Goal: Transaction & Acquisition: Purchase product/service

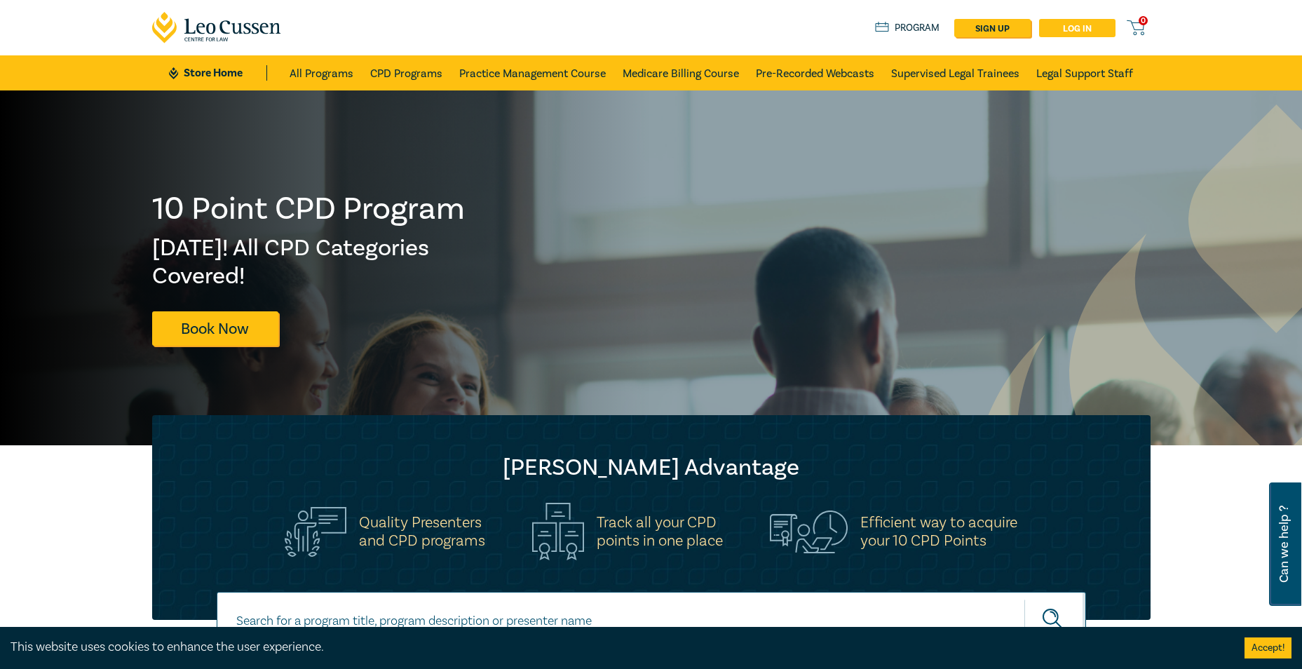
click at [1068, 28] on link "Log in" at bounding box center [1077, 28] width 76 height 18
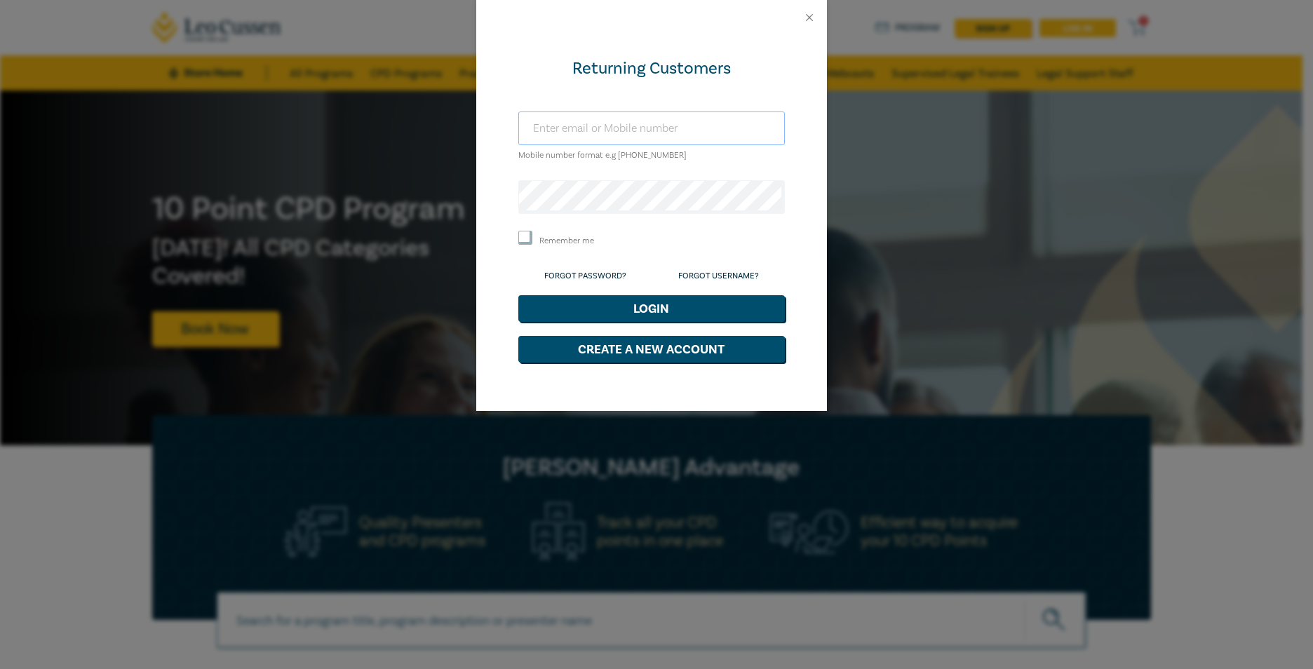
type input "[EMAIL_ADDRESS][DOMAIN_NAME]"
click at [619, 309] on button "Login" at bounding box center [651, 308] width 266 height 27
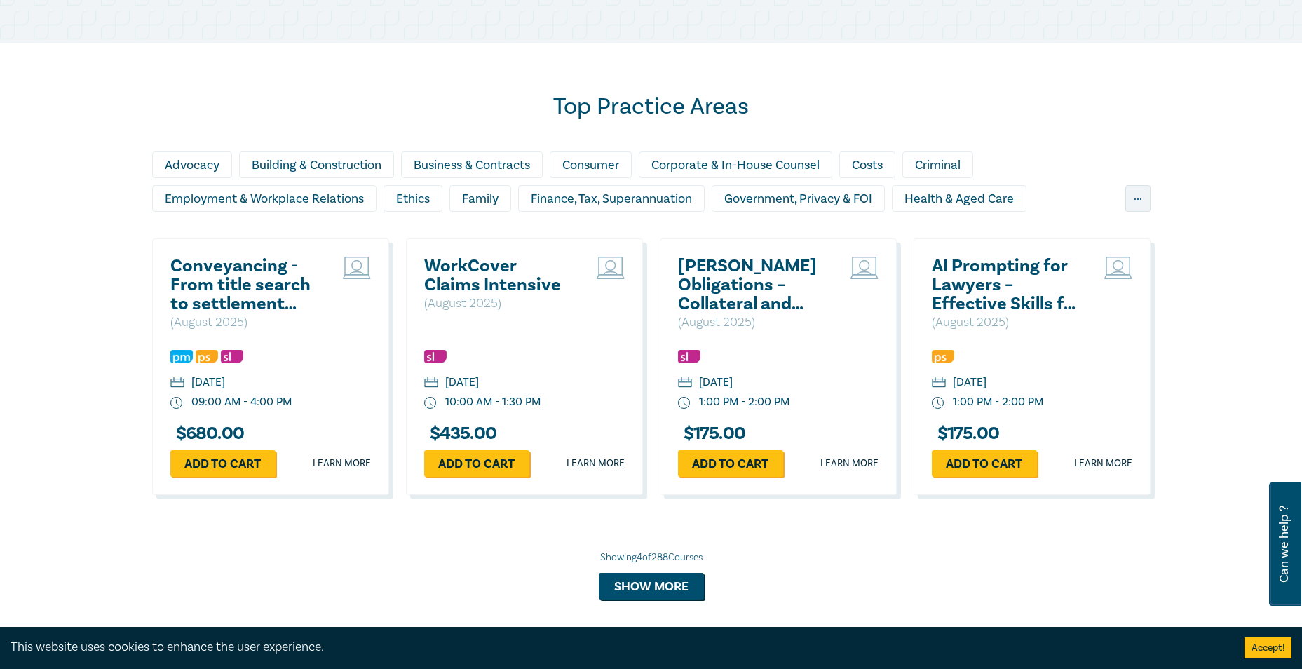
scroll to position [561, 0]
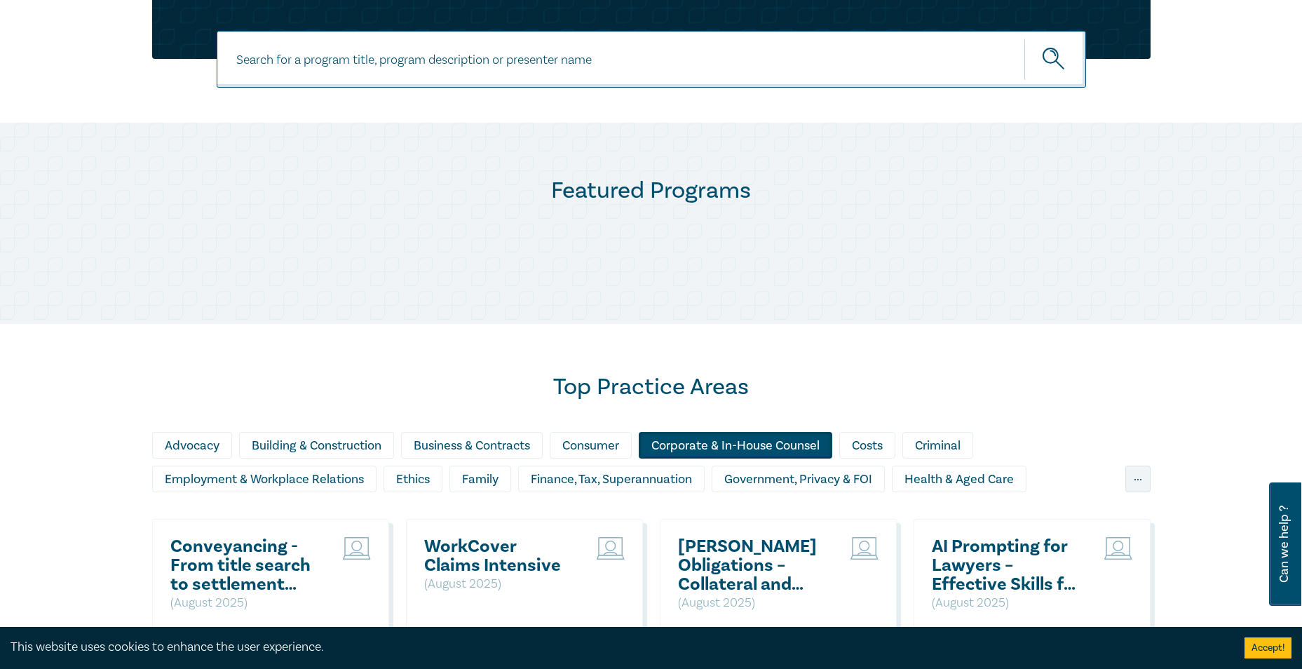
click at [706, 447] on div "Corporate & In-House Counsel" at bounding box center [736, 445] width 194 height 27
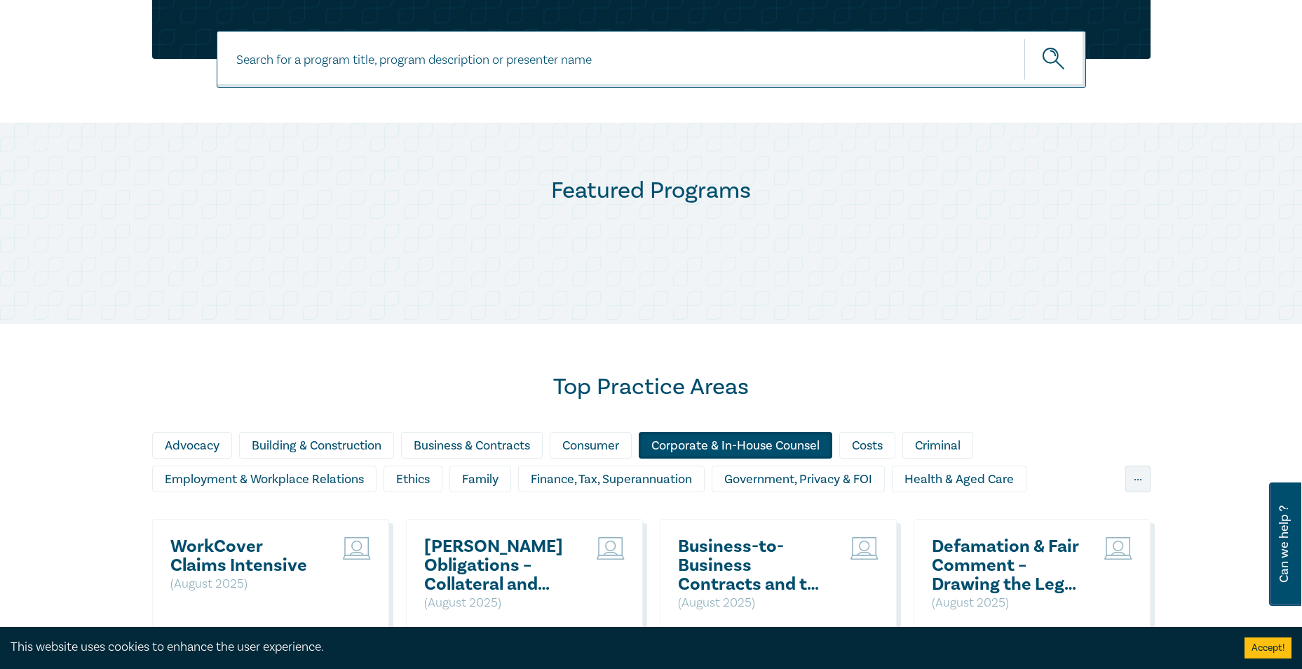
click at [440, 62] on input at bounding box center [652, 59] width 870 height 57
paste input "Boardroom Battles – Resolving Shareholder Disputes"
type input "Boardroom Battles – Resolving Shareholder Disputes"
click at [1048, 52] on icon "submit" at bounding box center [1055, 60] width 25 height 25
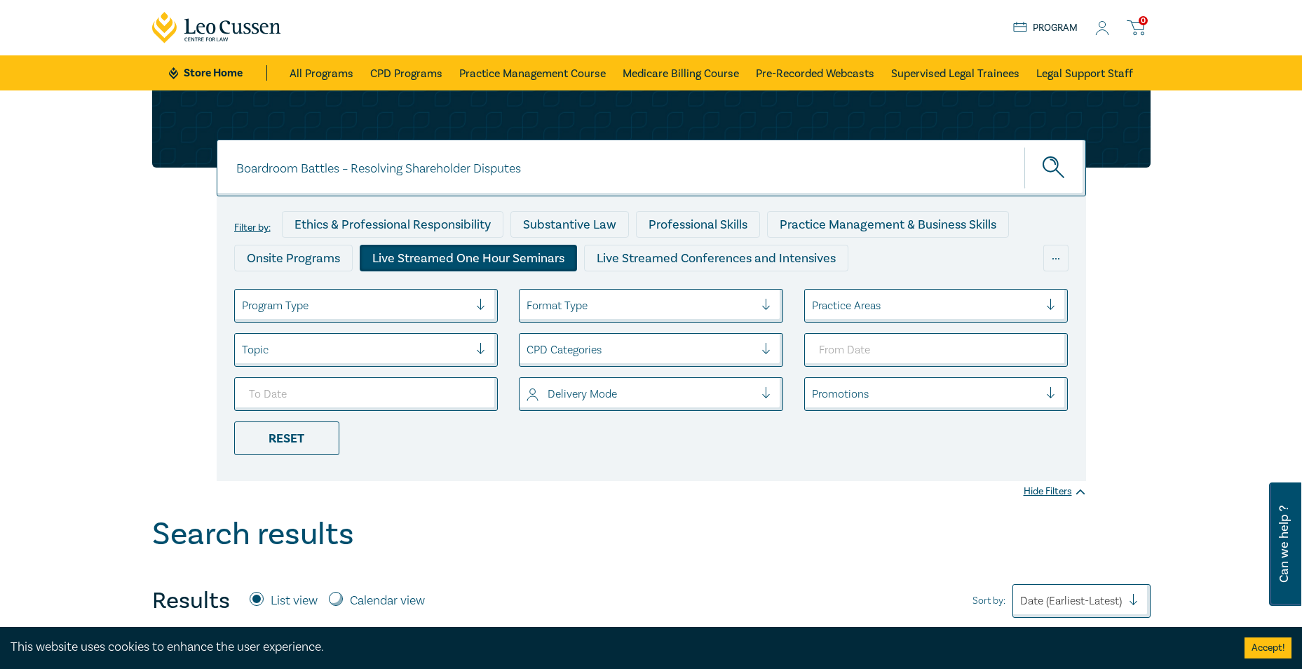
click at [475, 269] on div "Live Streamed One Hour Seminars" at bounding box center [468, 258] width 217 height 27
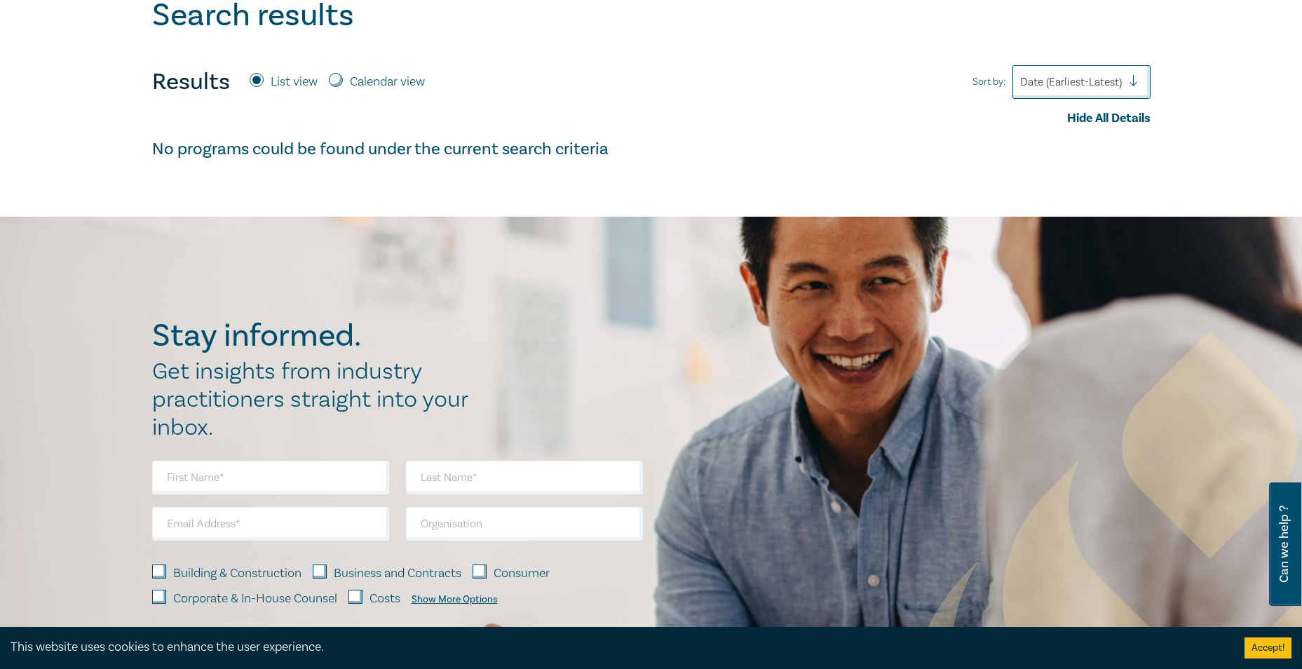
scroll to position [351, 0]
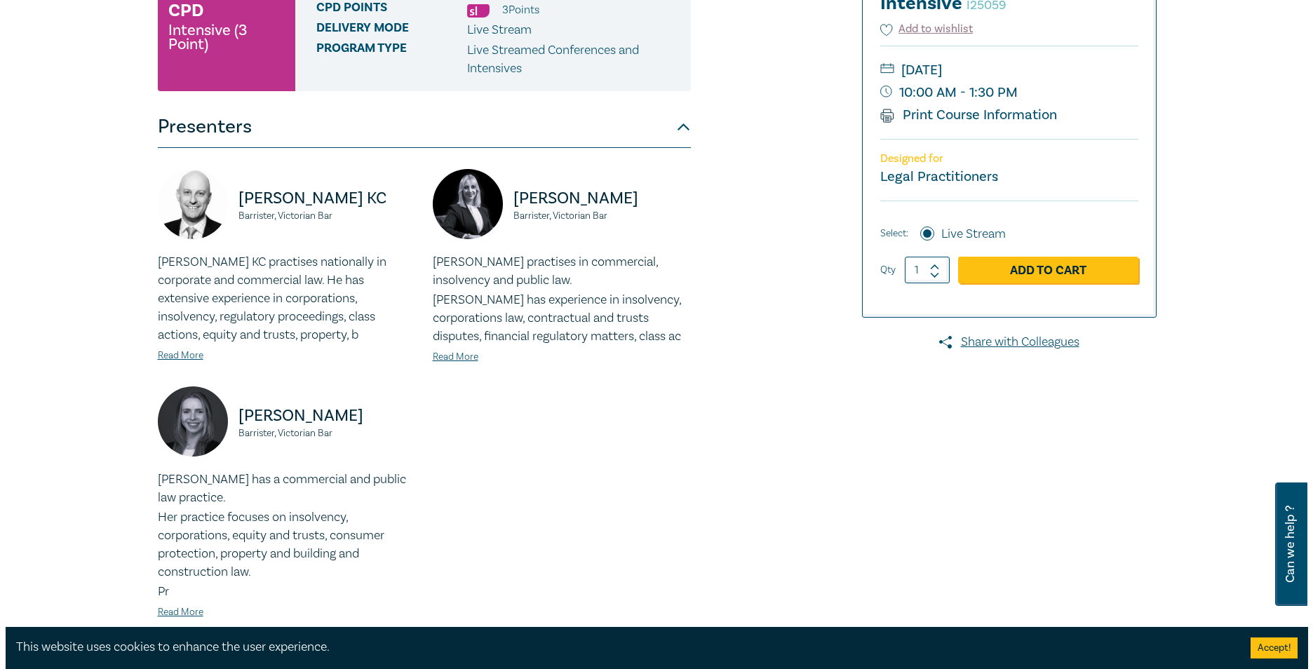
scroll to position [351, 0]
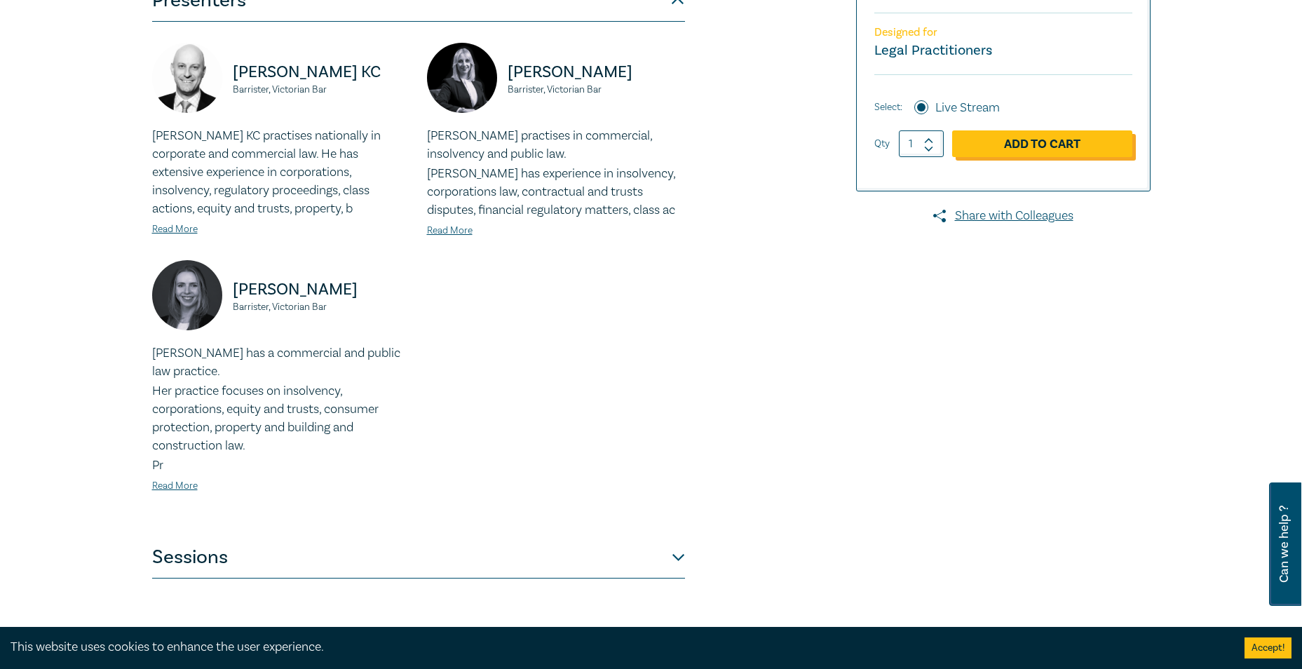
click at [1053, 154] on link "Add to Cart" at bounding box center [1042, 143] width 180 height 27
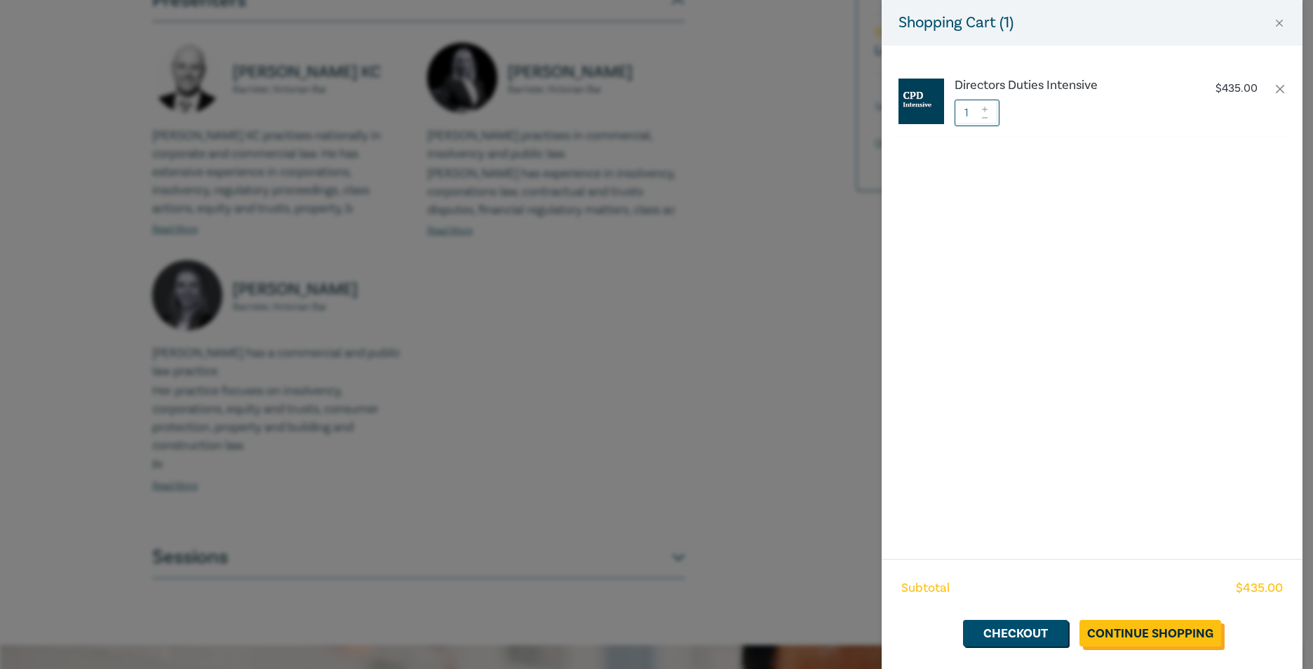
click at [1164, 642] on link "Continue Shopping" at bounding box center [1150, 633] width 142 height 27
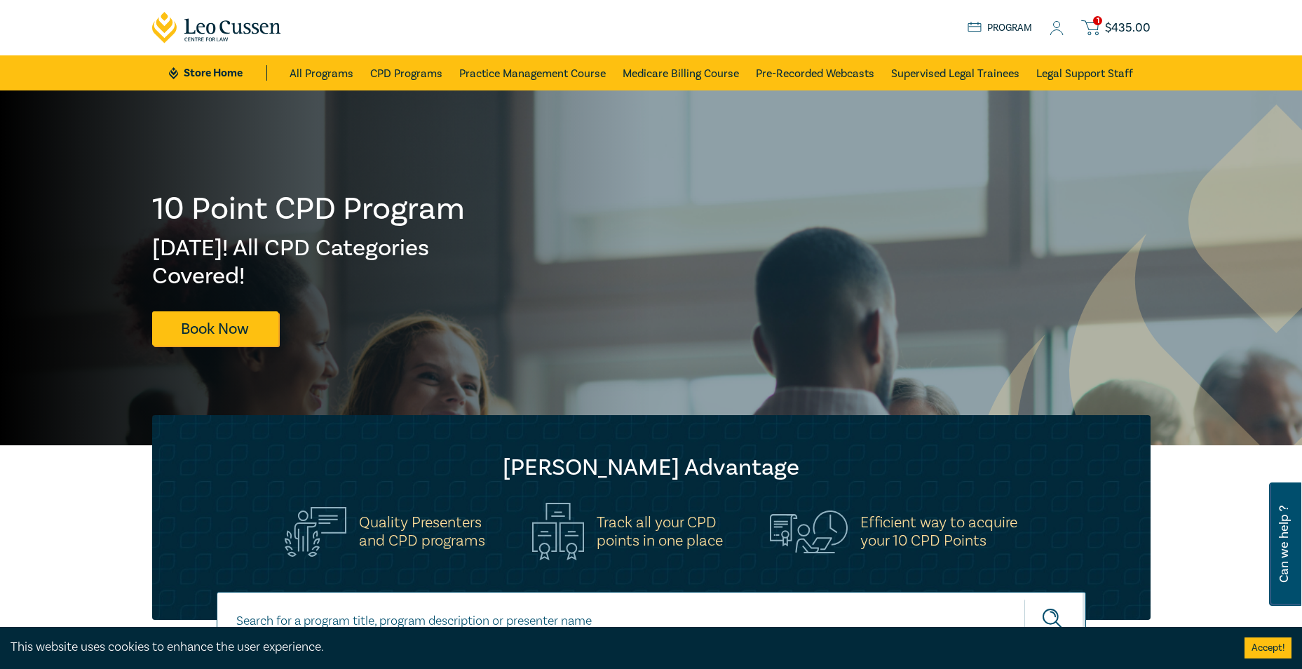
click at [1119, 28] on span "$ 435.00" at bounding box center [1128, 27] width 46 height 15
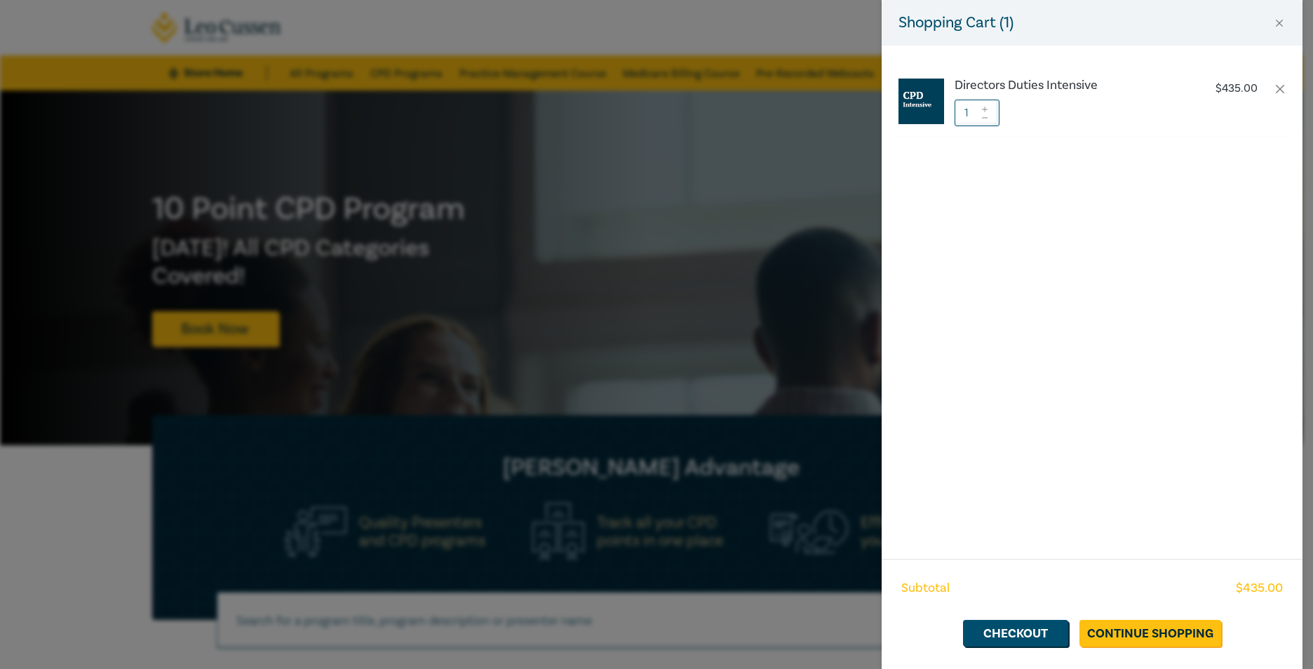
click at [393, 364] on div "Shopping Cart ( 1 ) Directors Duties Intensive $ 435.00 1 Subtotal $ 435.00 Che…" at bounding box center [656, 334] width 1313 height 669
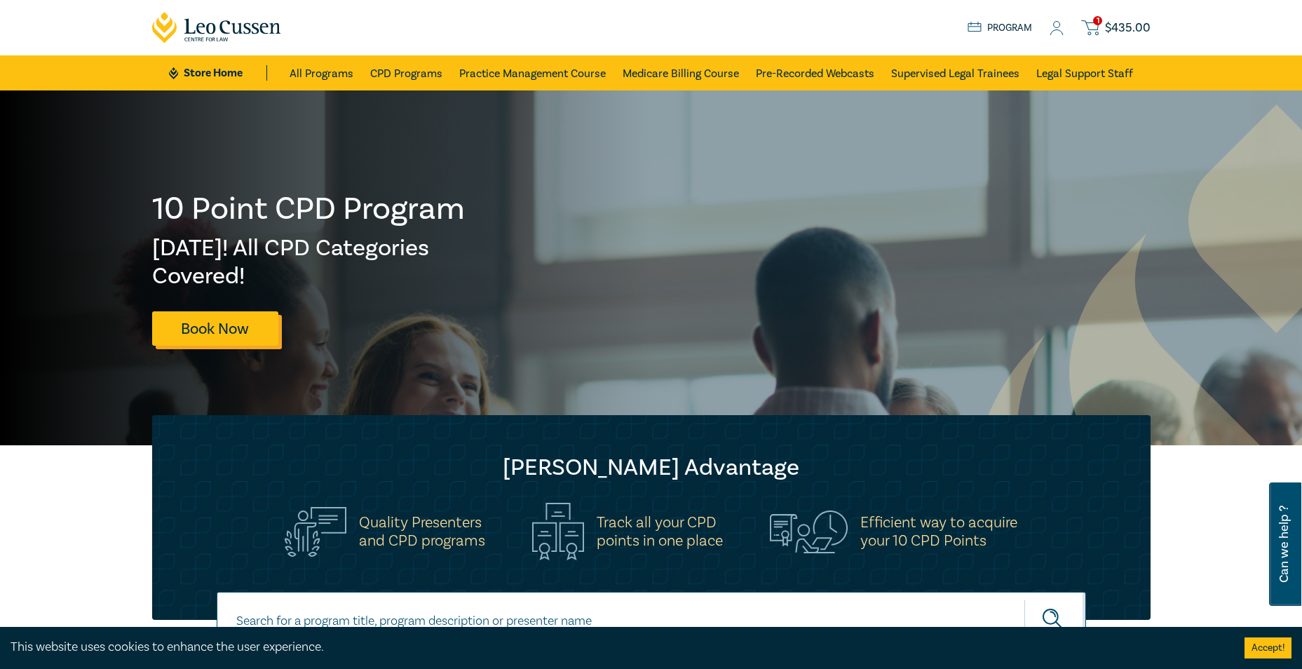
click at [238, 334] on link "Book Now" at bounding box center [215, 328] width 126 height 34
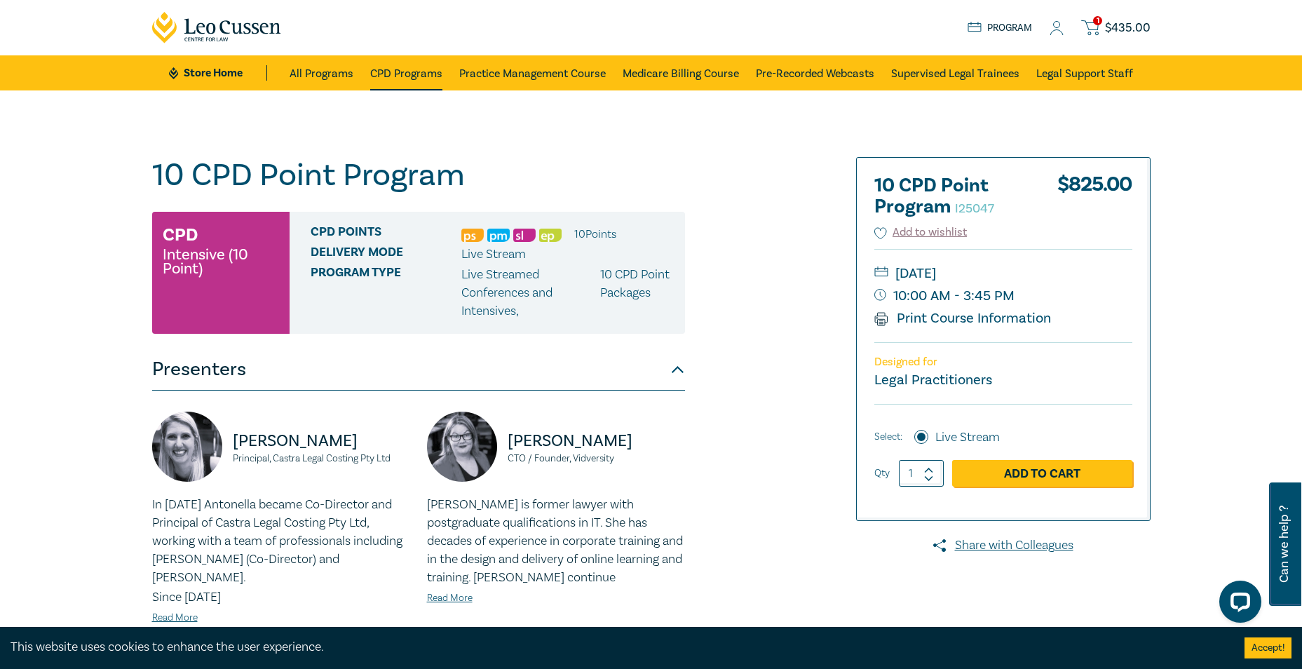
click at [390, 74] on link "CPD Programs" at bounding box center [406, 72] width 72 height 35
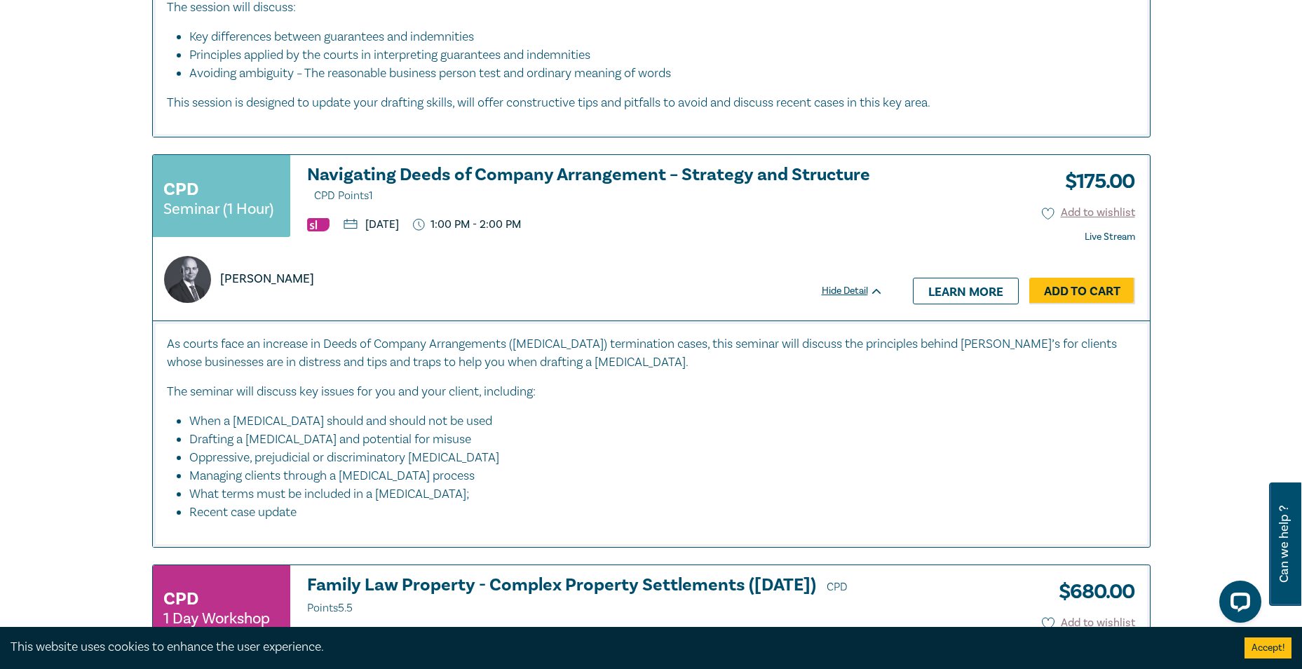
scroll to position [5540, 0]
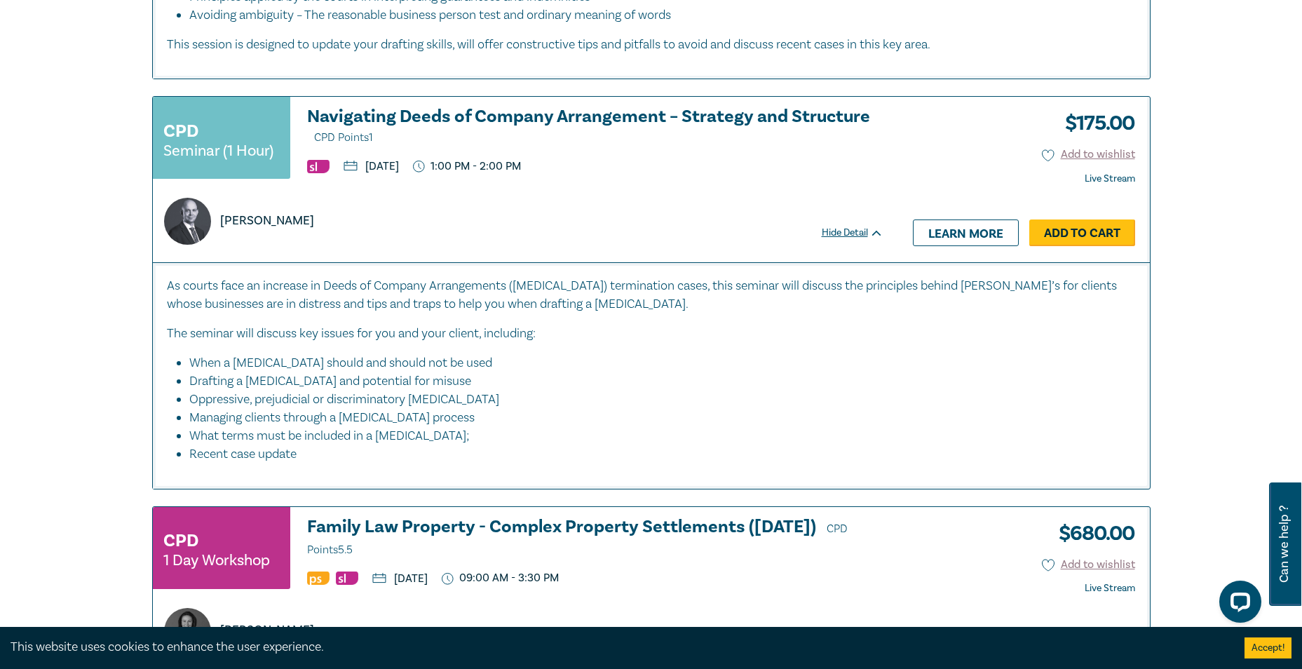
click at [1086, 219] on link "Add to Cart" at bounding box center [1082, 232] width 106 height 27
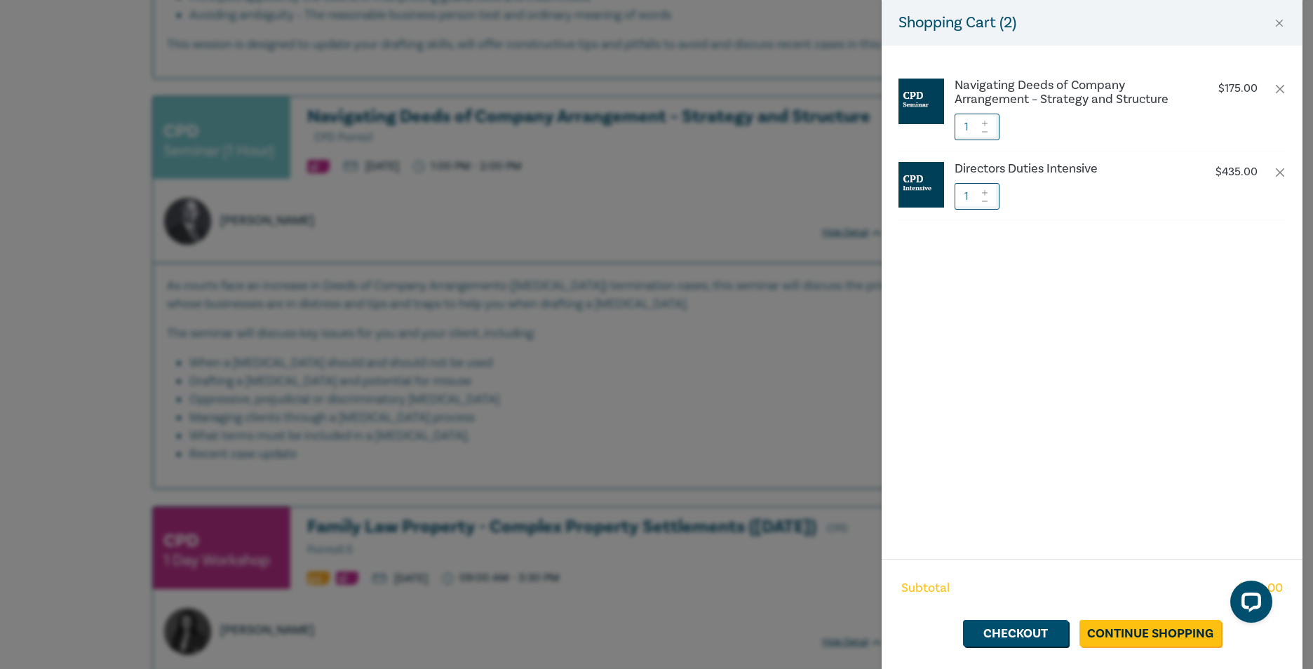
click at [758, 369] on div "Shopping Cart ( 2 ) Navigating Deeds of Company Arrangement – Strategy and Stru…" at bounding box center [656, 334] width 1313 height 669
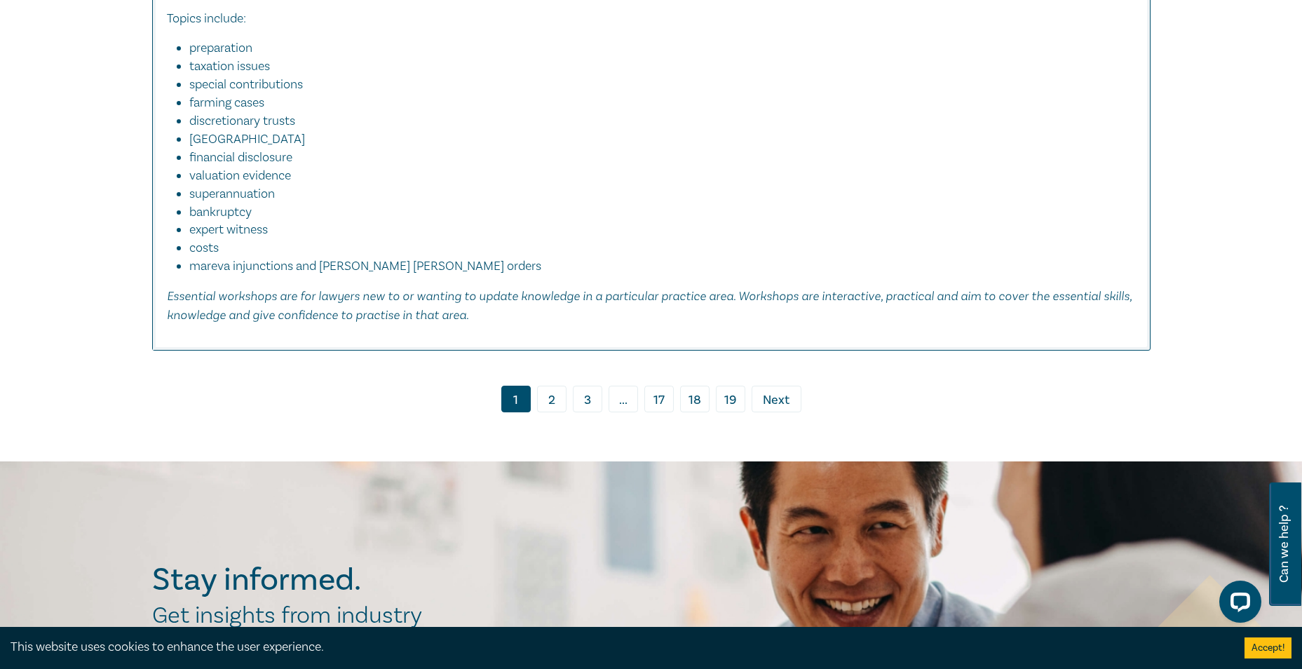
scroll to position [6381, 0]
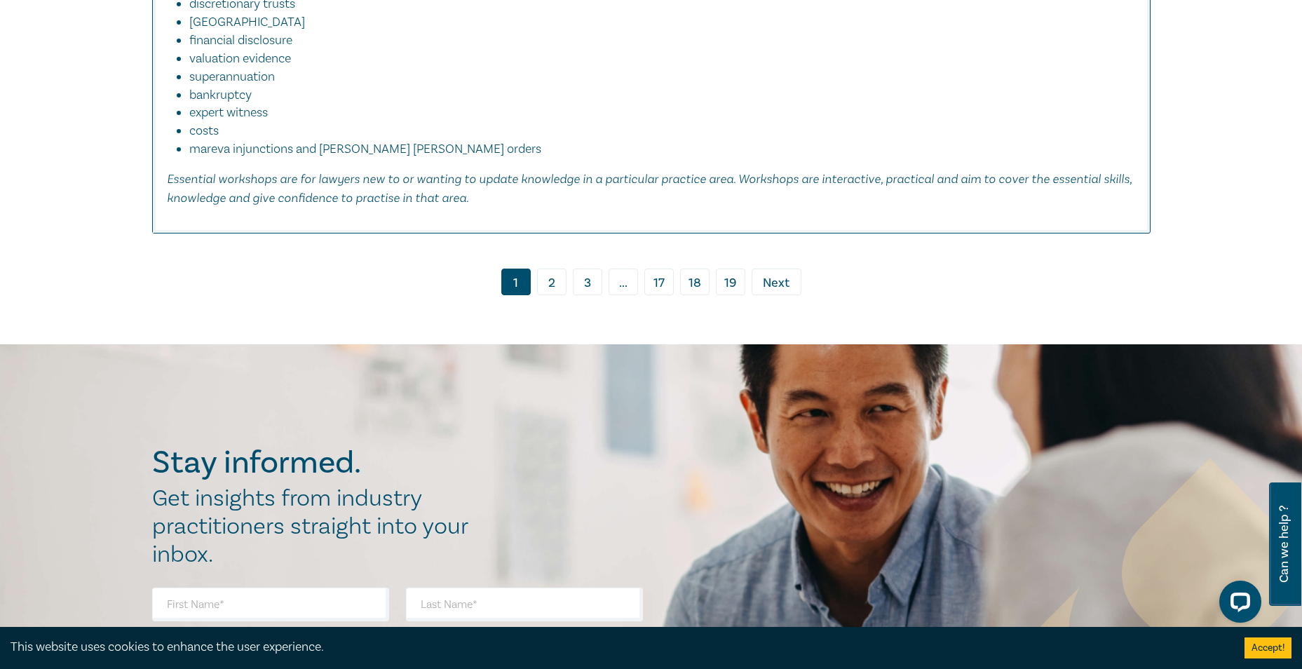
click at [555, 269] on link "2" at bounding box center [551, 282] width 29 height 27
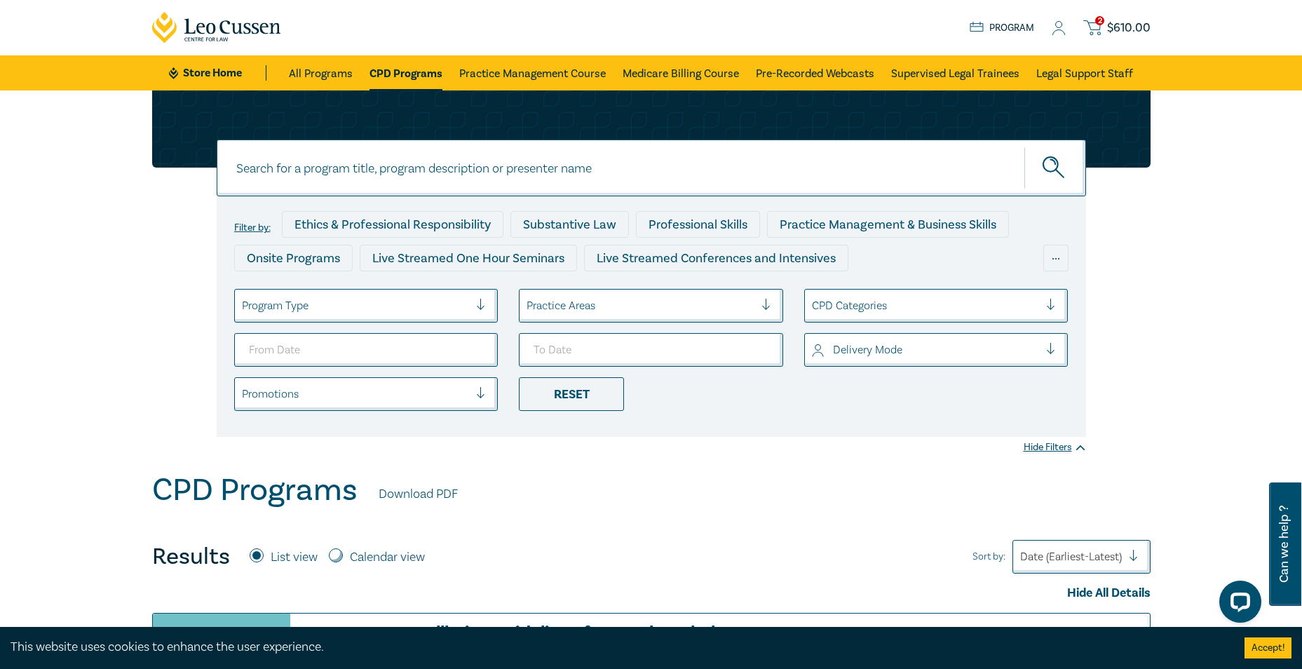
click at [1110, 27] on span "$ 610.00" at bounding box center [1128, 27] width 43 height 15
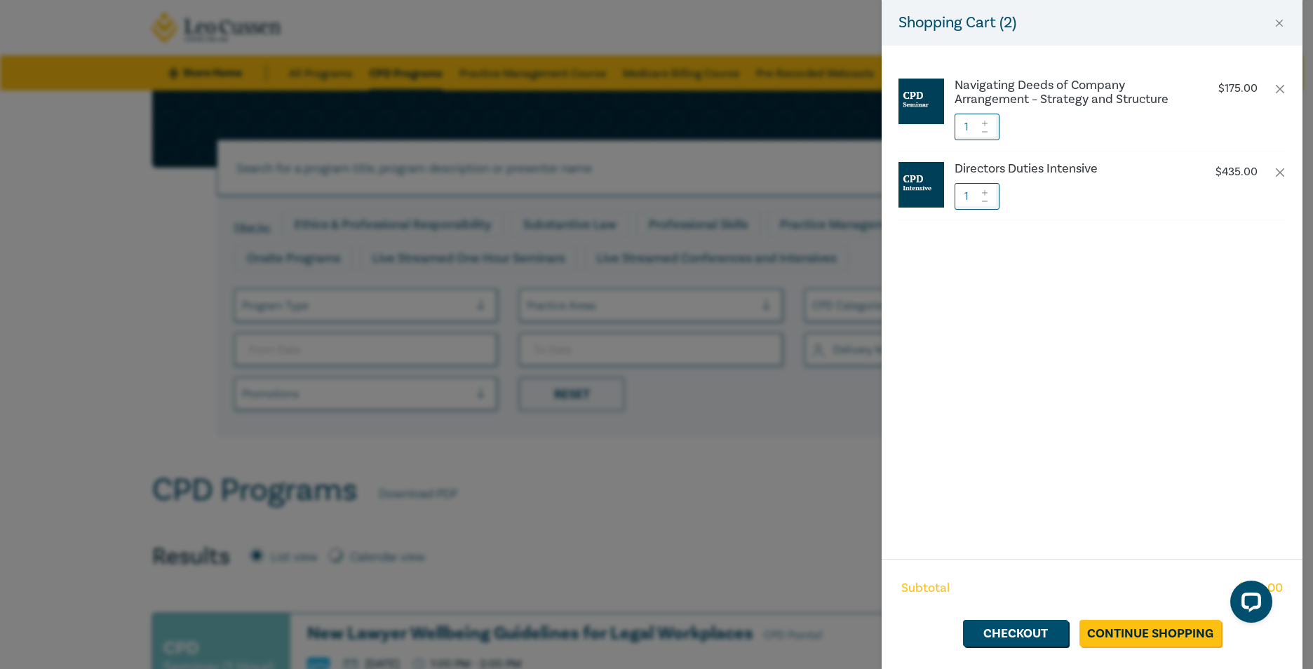
click at [795, 414] on div "Shopping Cart ( 2 ) Navigating Deeds of Company Arrangement – Strategy and Stru…" at bounding box center [656, 334] width 1313 height 669
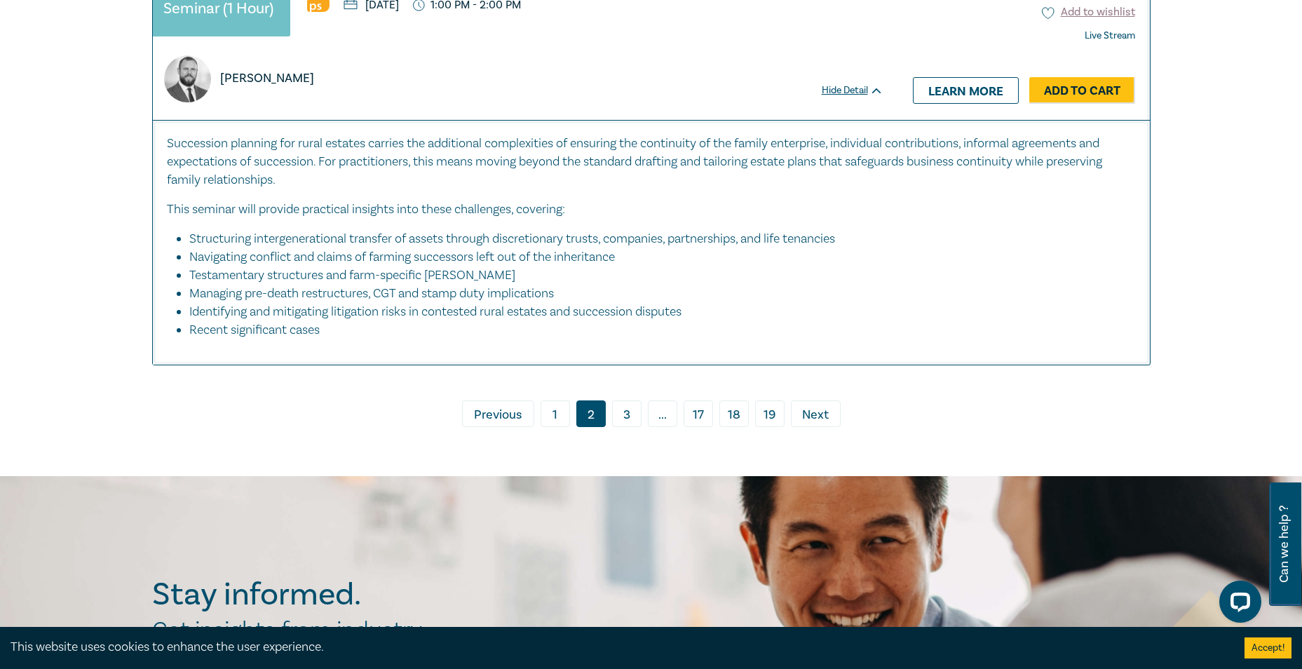
scroll to position [6241, 0]
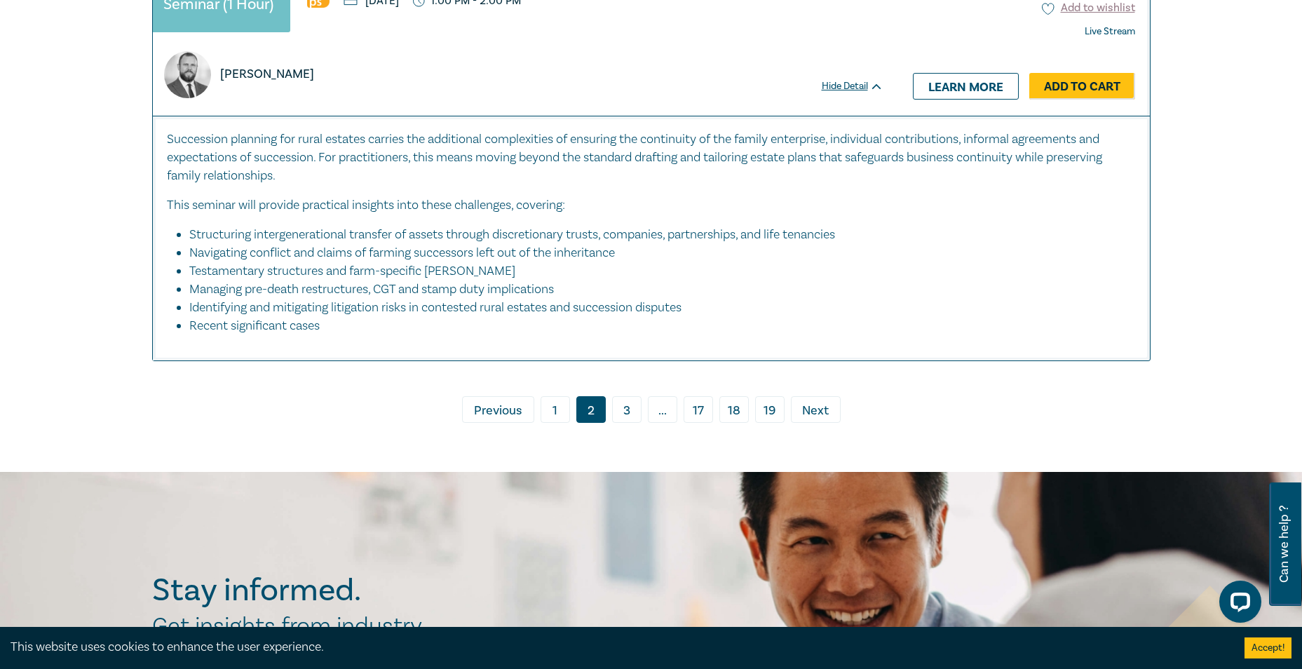
click at [630, 423] on link "3" at bounding box center [626, 409] width 29 height 27
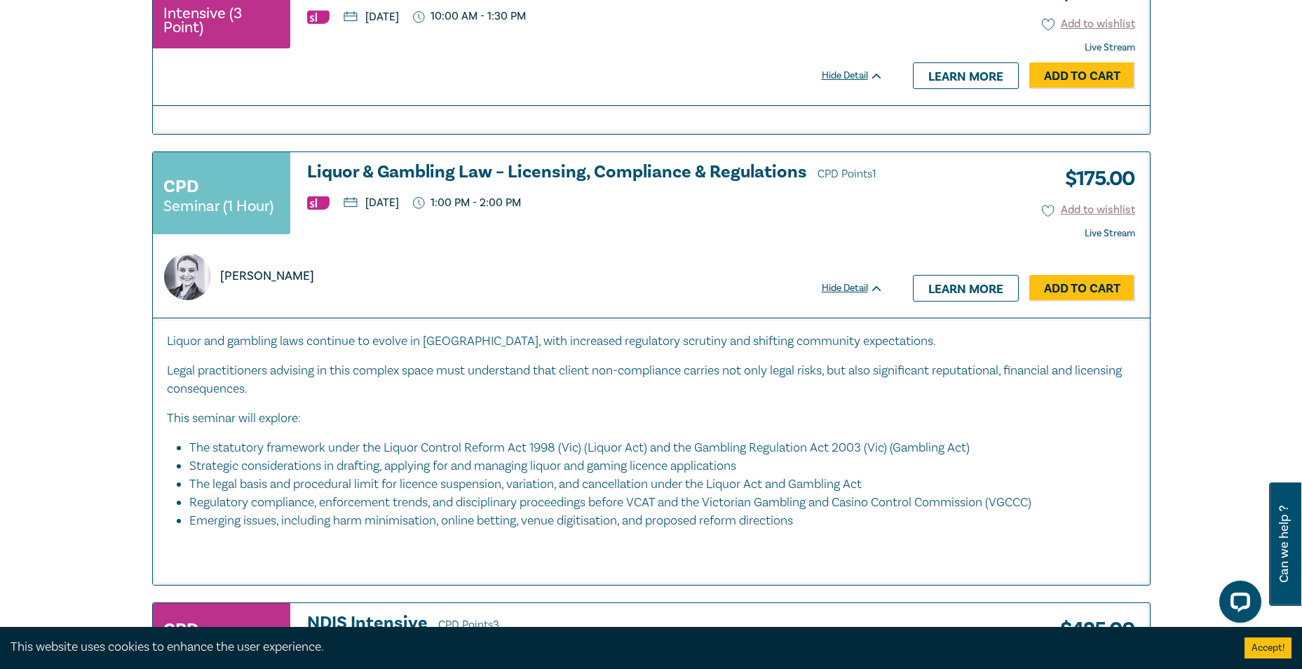
scroll to position [1543, 0]
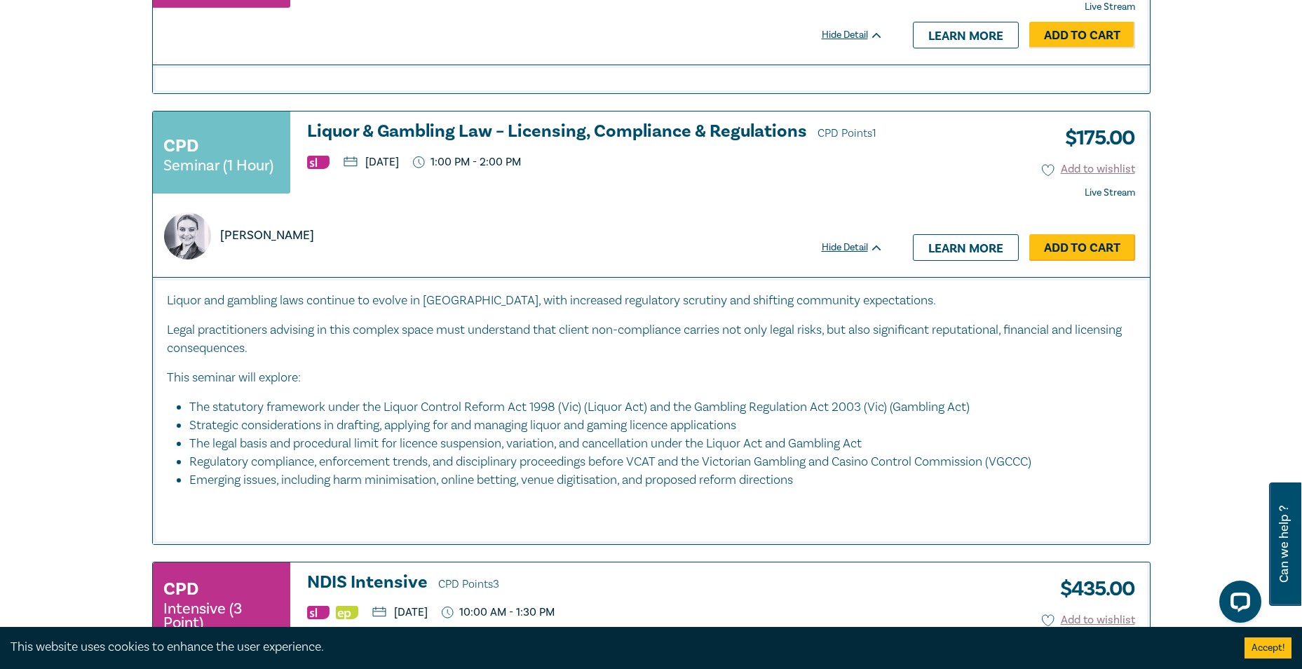
click at [1097, 257] on link "Add to Cart" at bounding box center [1082, 247] width 106 height 27
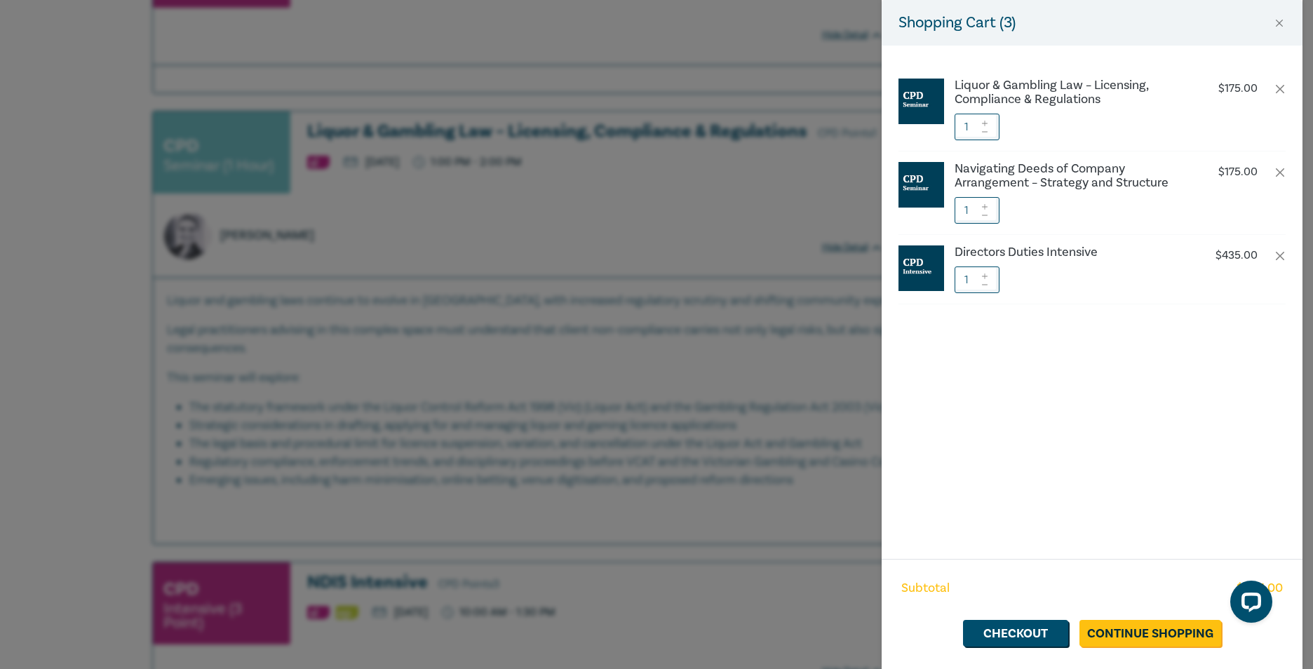
click at [618, 490] on div "Shopping Cart ( 3 ) Liquor & Gambling Law – Licensing, Compliance & Regulations…" at bounding box center [656, 334] width 1313 height 669
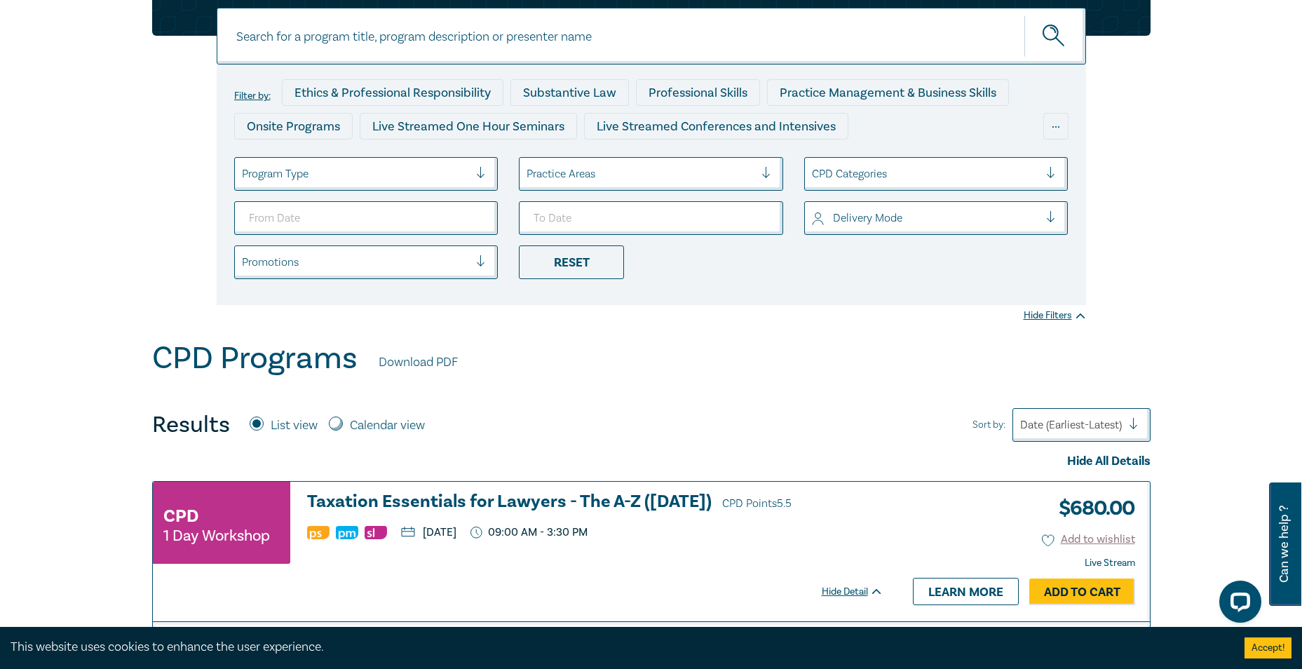
scroll to position [0, 0]
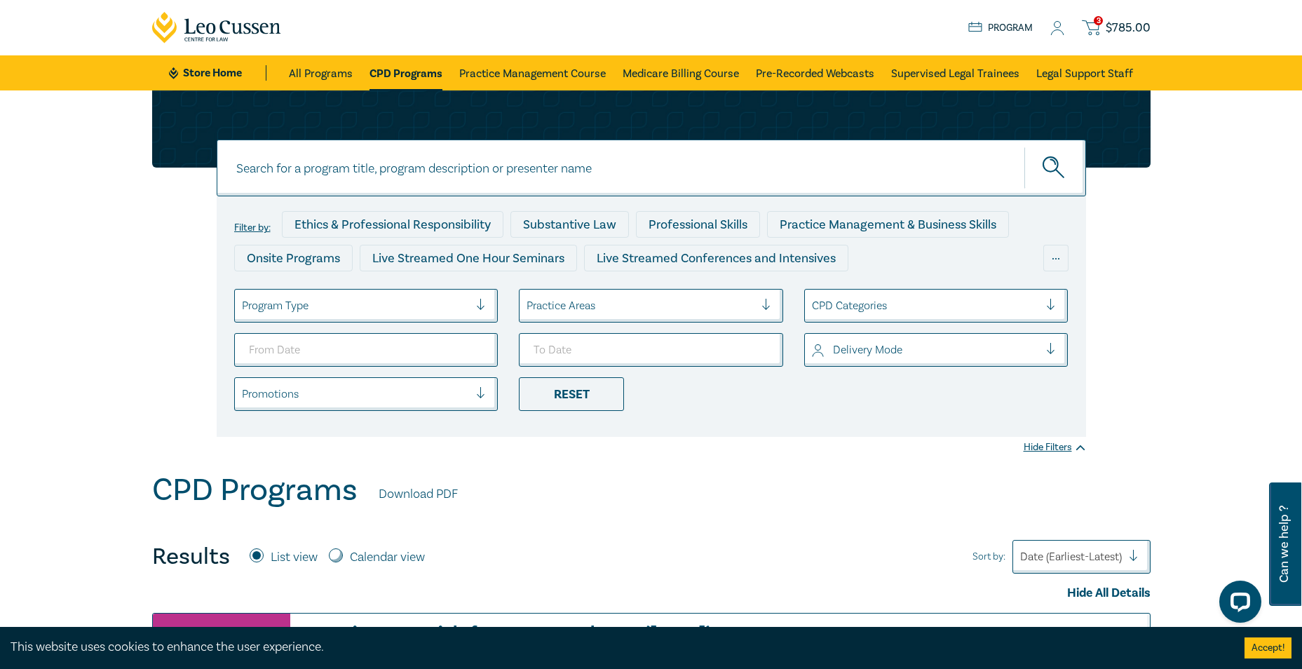
click at [1129, 23] on span "$ 785.00" at bounding box center [1128, 27] width 45 height 15
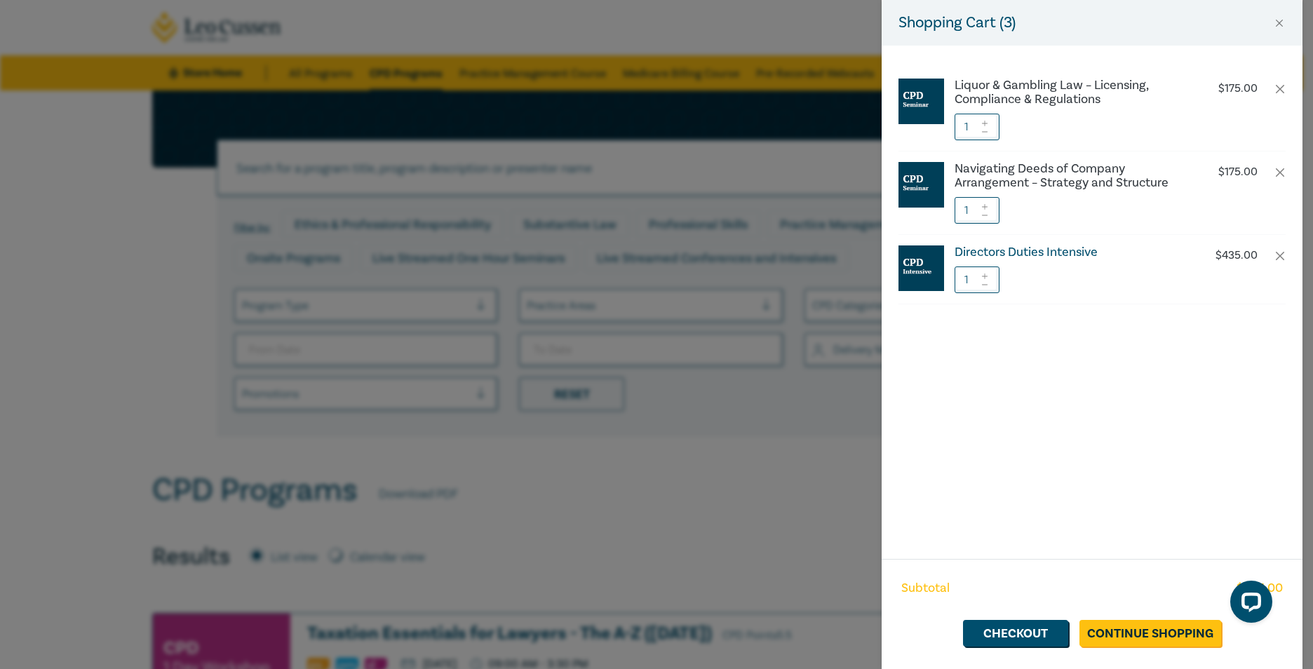
click at [1064, 249] on h6 "Directors Duties Intensive" at bounding box center [1070, 252] width 233 height 14
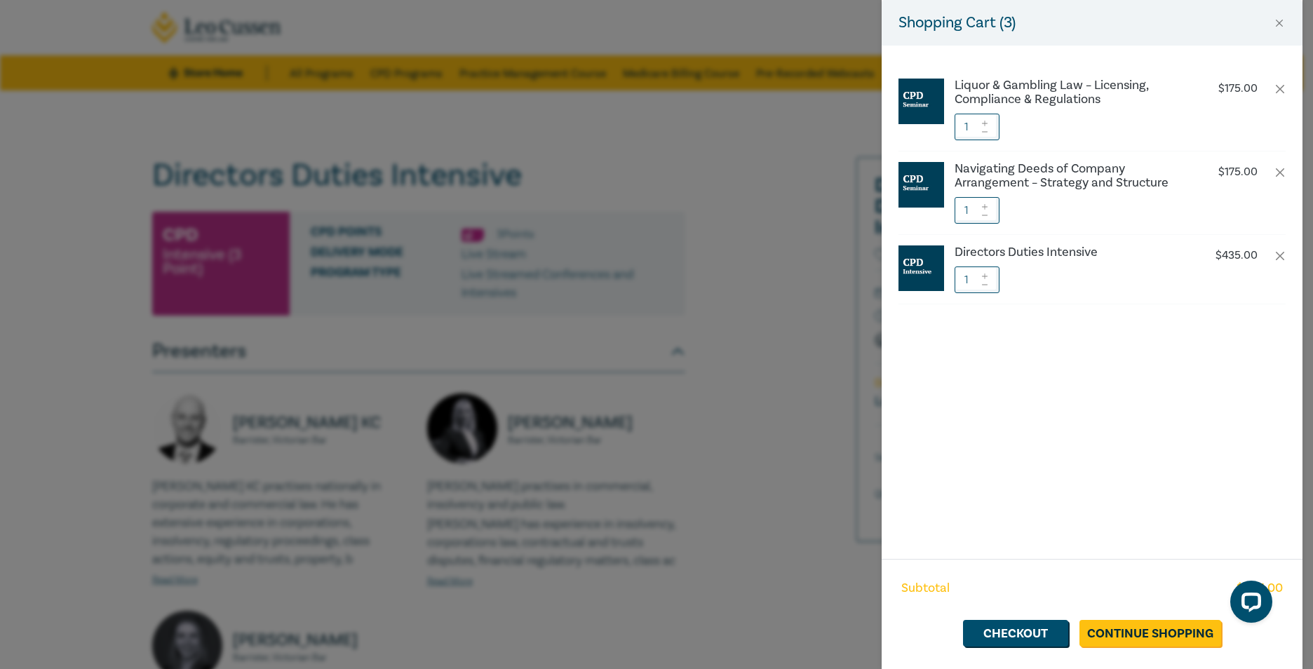
click at [816, 295] on div "Shopping Cart ( 3 ) Liquor & Gambling Law – Licensing, Compliance & Regulations…" at bounding box center [656, 334] width 1313 height 669
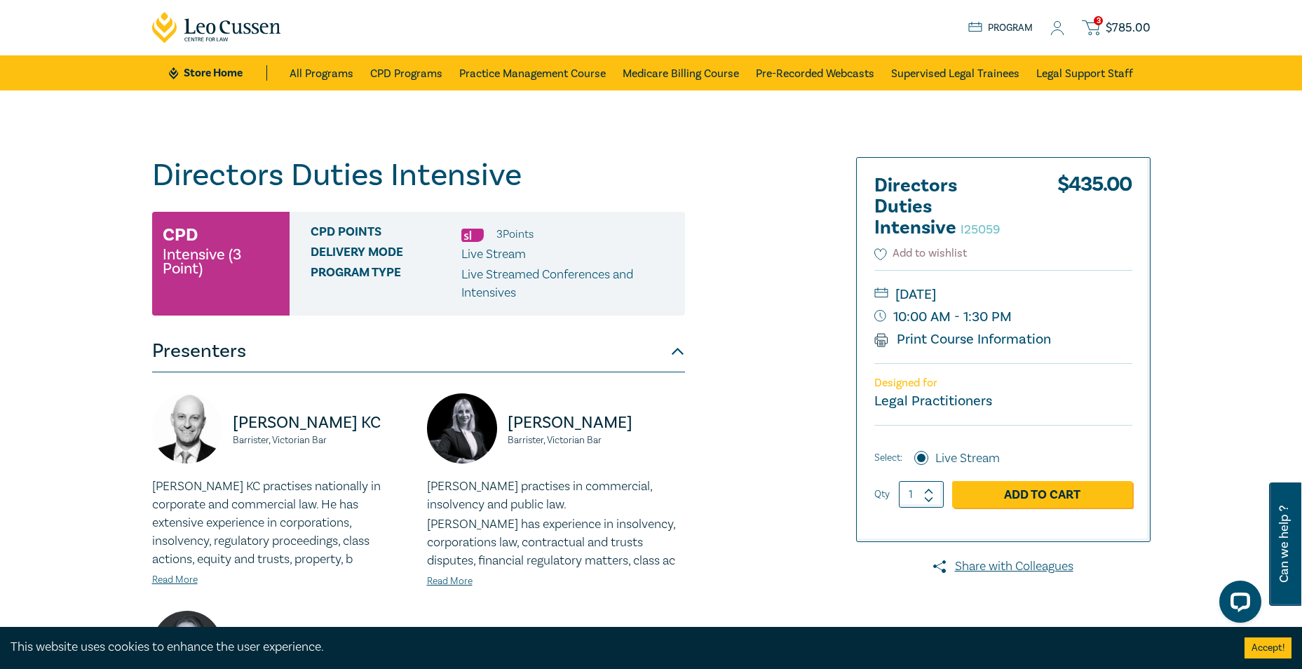
click at [946, 250] on button "Add to wishlist" at bounding box center [920, 253] width 93 height 16
click at [1100, 36] on icon at bounding box center [1091, 28] width 18 height 18
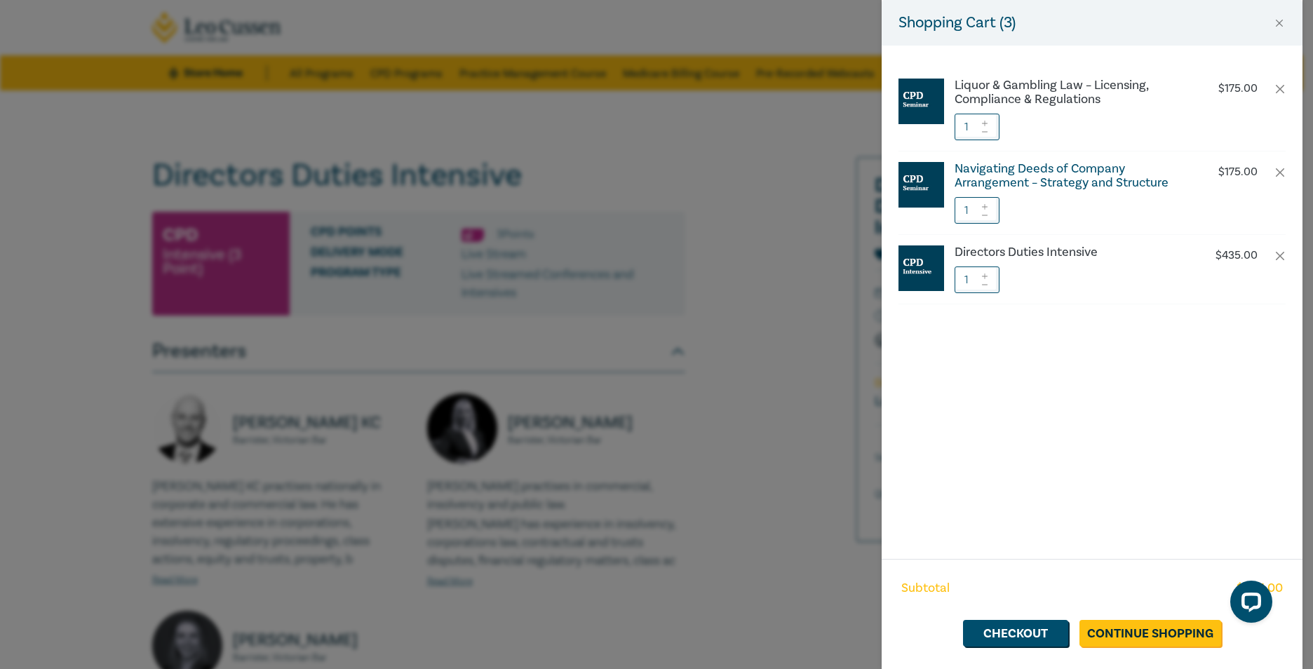
click at [1069, 171] on h6 "Navigating Deeds of Company Arrangement – Strategy and Structure" at bounding box center [1070, 176] width 233 height 28
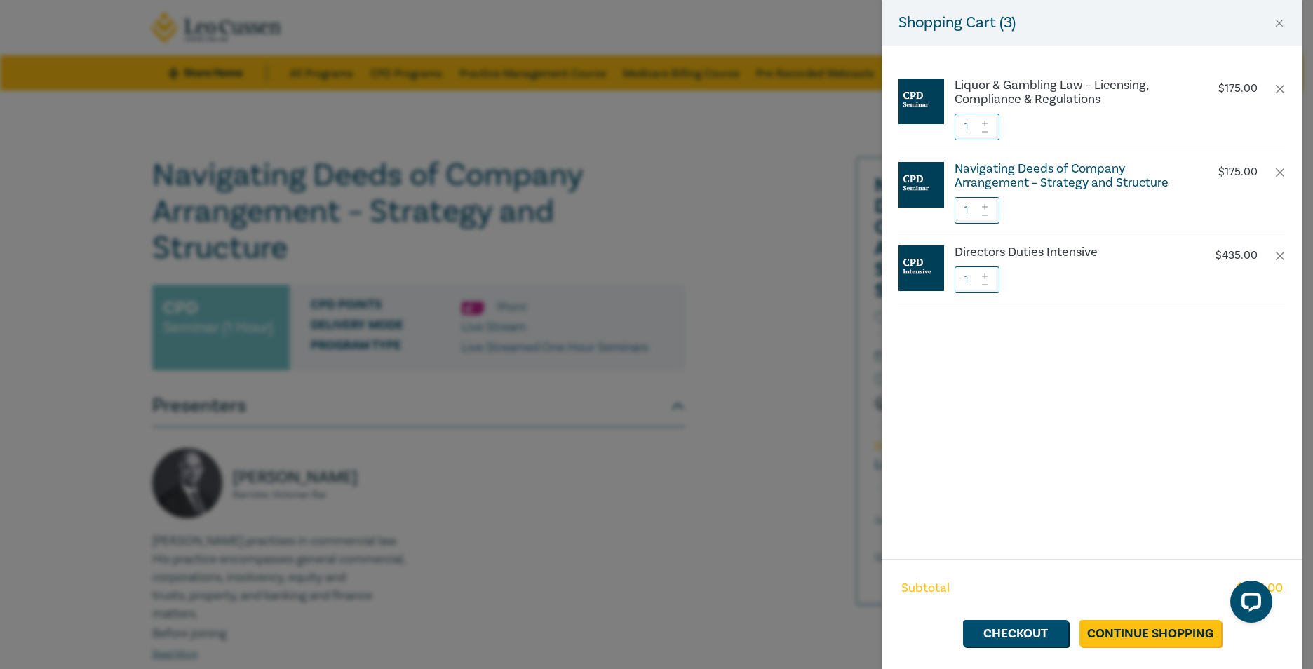
click at [1005, 182] on h6 "Navigating Deeds of Company Arrangement – Strategy and Structure" at bounding box center [1070, 176] width 233 height 28
click at [552, 243] on div "Shopping Cart ( 3 ) Liquor & Gambling Law – Licensing, Compliance & Regulations…" at bounding box center [656, 334] width 1313 height 669
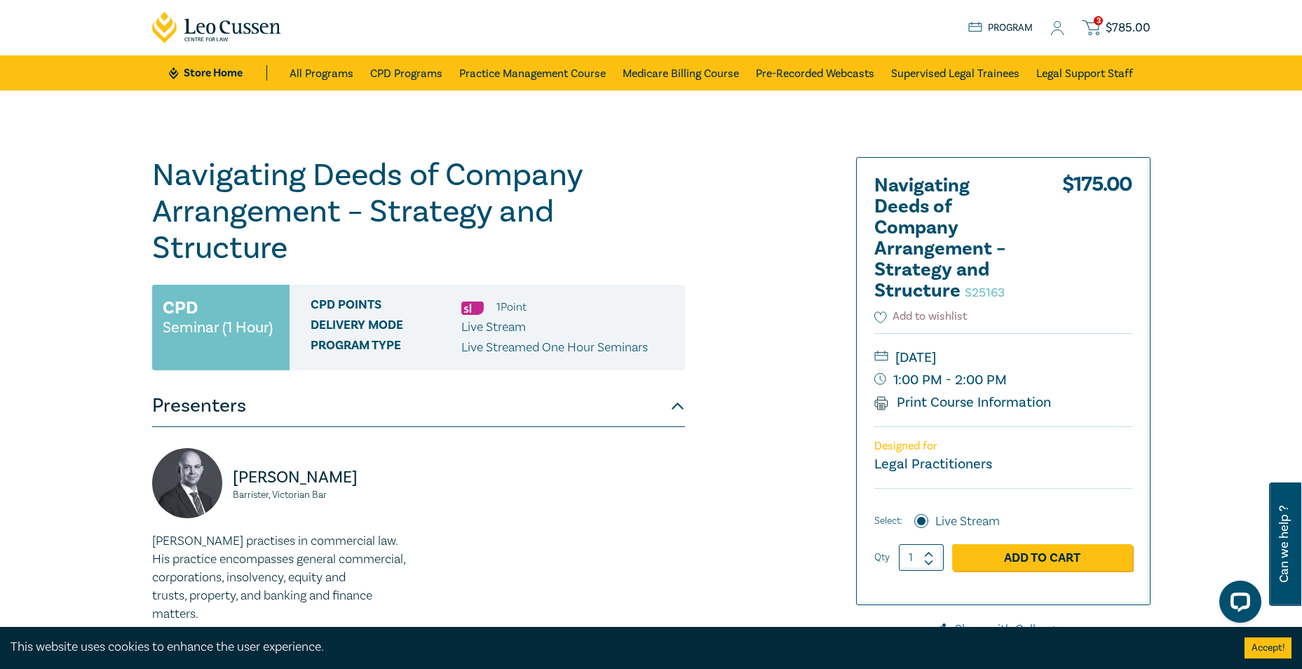
click at [955, 322] on button "Add to wishlist" at bounding box center [920, 317] width 93 height 16
click at [1100, 29] on icon at bounding box center [1091, 28] width 18 height 18
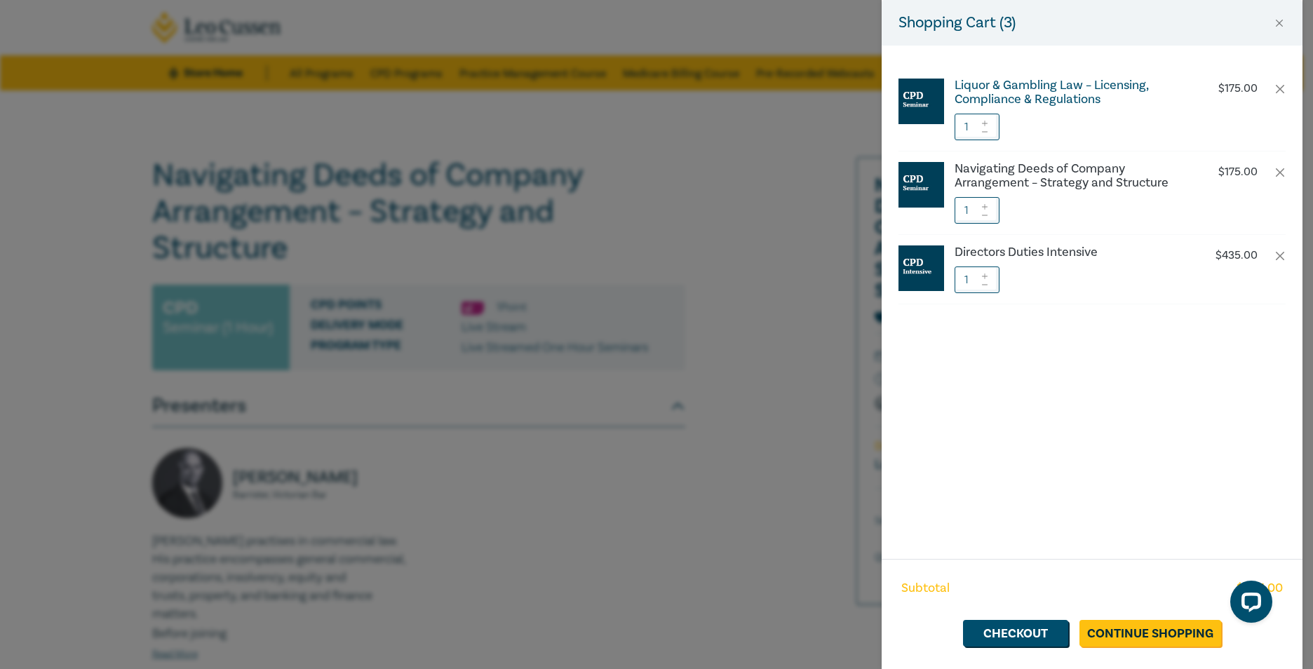
click at [1027, 93] on h6 "Liquor & Gambling Law – Licensing, Compliance & Regulations" at bounding box center [1070, 93] width 233 height 28
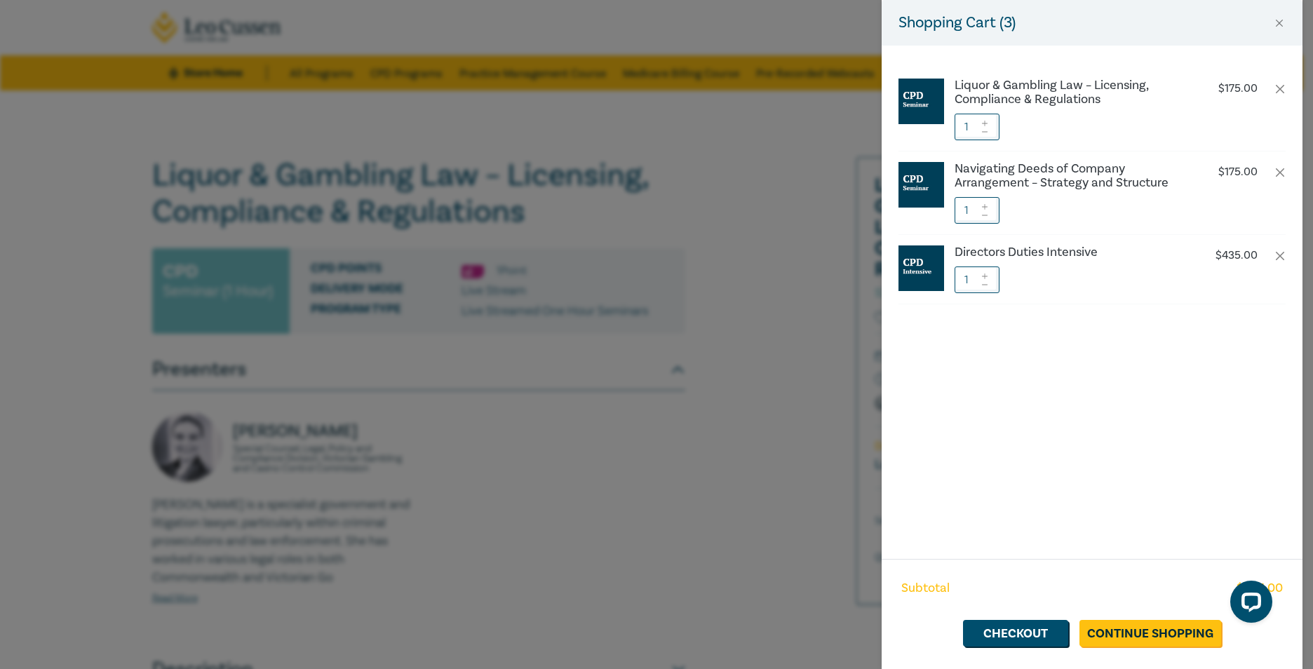
click at [784, 201] on div "Shopping Cart ( 3 ) Liquor & Gambling Law – Licensing, Compliance & Regulations…" at bounding box center [656, 334] width 1313 height 669
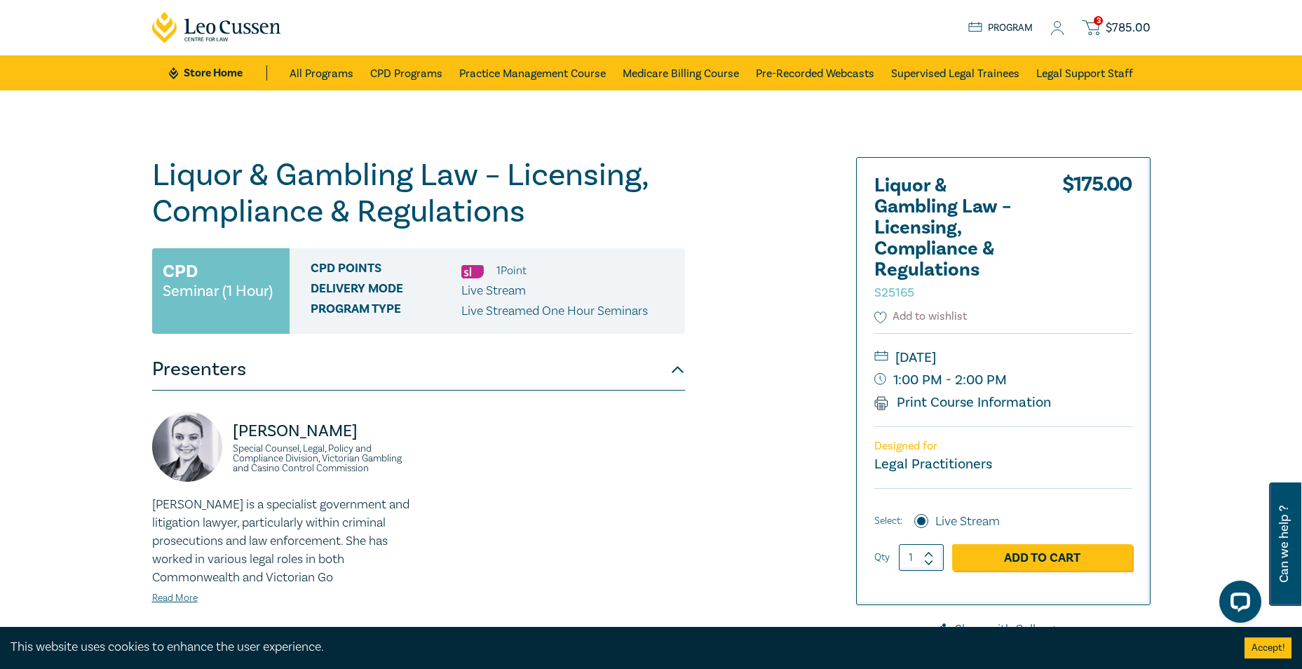
click at [888, 312] on button "Add to wishlist" at bounding box center [920, 317] width 93 height 16
